Goal: Task Accomplishment & Management: Manage account settings

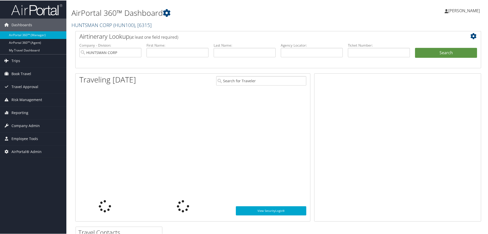
click at [96, 22] on link "HUNTSMAN CORP ( HUN100 ) , [ 6315 ]" at bounding box center [111, 24] width 80 height 7
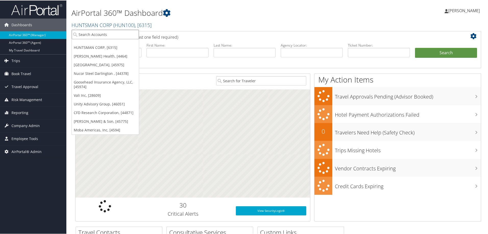
click at [93, 34] on input "search" at bounding box center [105, 33] width 67 height 9
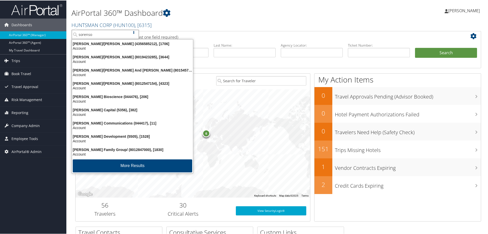
type input "sorenson"
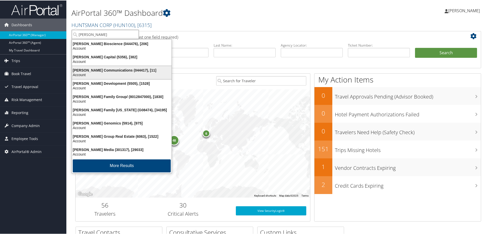
click at [106, 70] on div "Sorenson Communications (044417), [11]" at bounding box center [122, 70] width 106 height 5
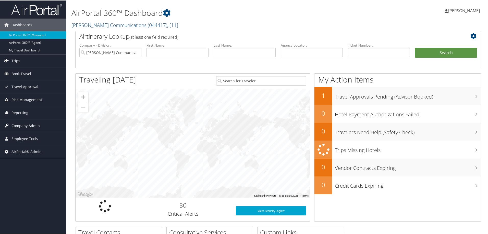
click at [33, 125] on span "Company Admin" at bounding box center [25, 125] width 28 height 13
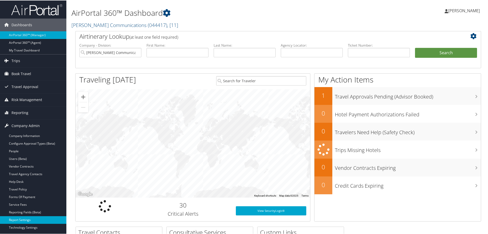
click at [24, 219] on link "Report Settings" at bounding box center [33, 220] width 66 height 8
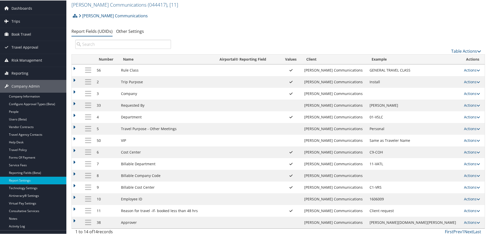
scroll to position [39, 0]
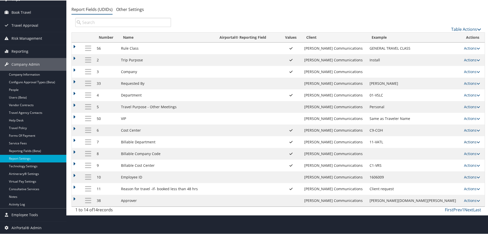
click at [464, 140] on link "Actions" at bounding box center [472, 141] width 16 height 5
click at [446, 149] on link "Update Report Field Values" at bounding box center [446, 149] width 55 height 9
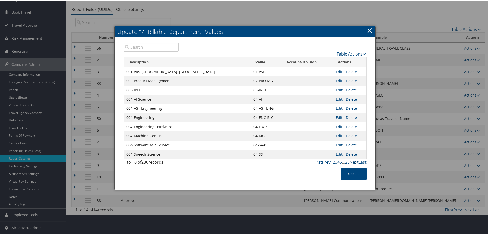
click at [352, 161] on link "Next" at bounding box center [353, 162] width 9 height 6
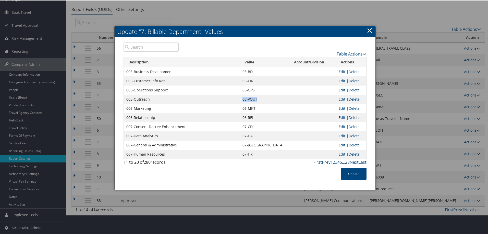
drag, startPoint x: 261, startPoint y: 99, endPoint x: 270, endPoint y: 99, distance: 8.7
click at [270, 99] on td "05-VOUT" at bounding box center [264, 98] width 49 height 9
copy td "05-VOUT"
click at [369, 30] on link "×" at bounding box center [369, 30] width 6 height 10
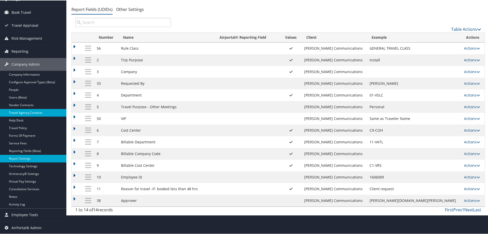
click at [25, 113] on link "Travel Agency Contacts" at bounding box center [33, 113] width 66 height 8
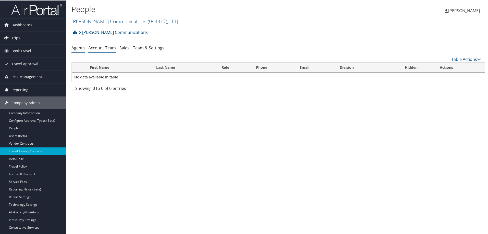
click at [102, 46] on link "Account Team" at bounding box center [102, 48] width 28 height 6
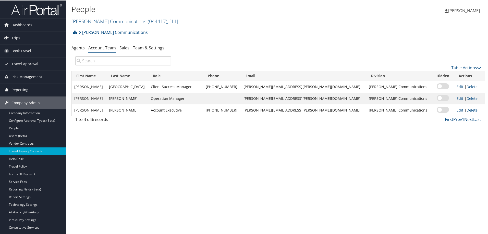
click at [476, 10] on span "[PERSON_NAME]" at bounding box center [464, 10] width 32 height 6
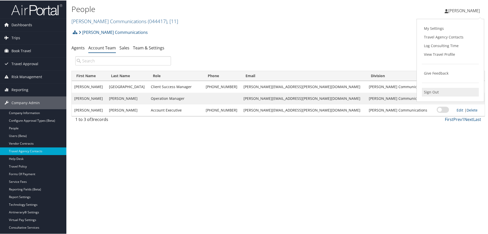
click at [432, 94] on link "Sign Out" at bounding box center [450, 91] width 57 height 9
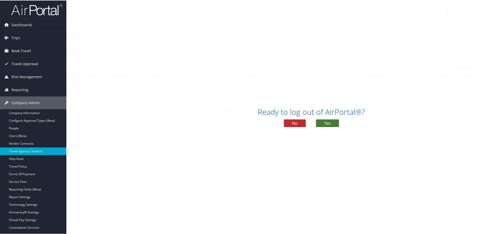
click at [326, 123] on button "Yes" at bounding box center [327, 123] width 23 height 8
